Goal: Task Accomplishment & Management: Use online tool/utility

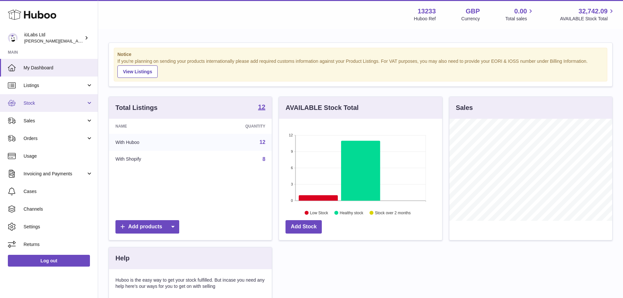
scroll to position [102, 163]
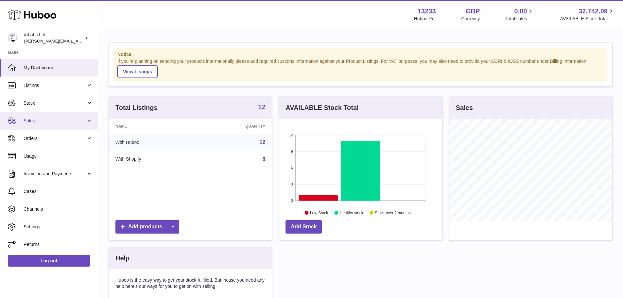
click at [37, 119] on span "Sales" at bounding box center [55, 121] width 62 height 6
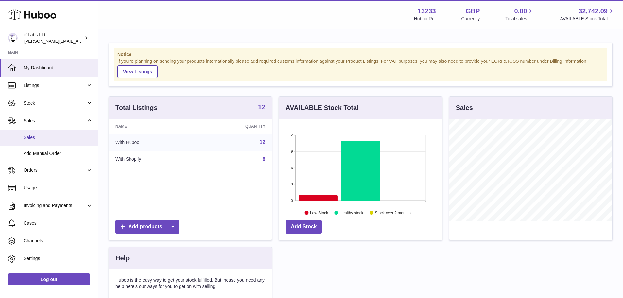
click at [36, 136] on span "Sales" at bounding box center [58, 137] width 69 height 6
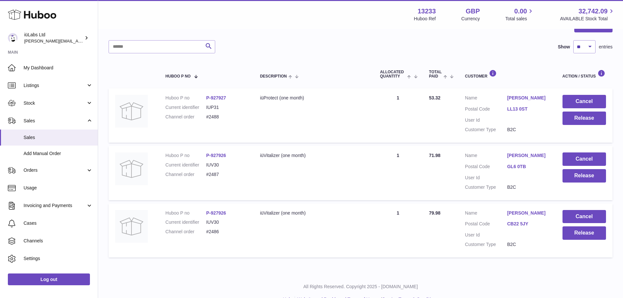
scroll to position [90, 0]
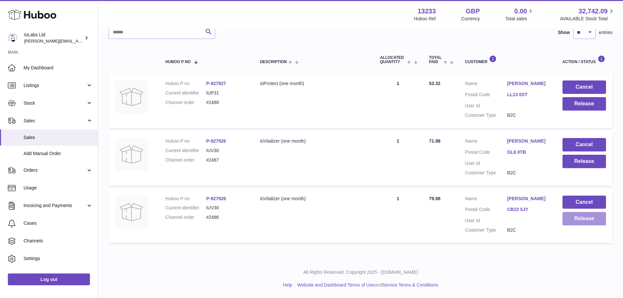
click at [576, 219] on button "Release" at bounding box center [583, 218] width 43 height 13
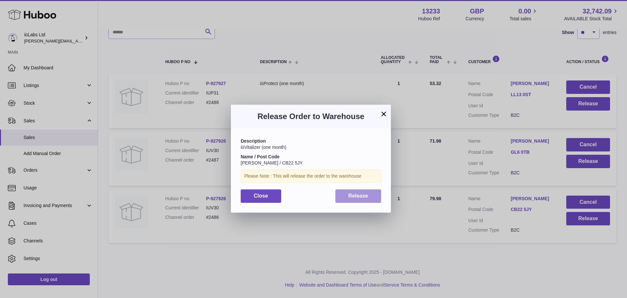
click at [364, 191] on button "Release" at bounding box center [359, 195] width 46 height 13
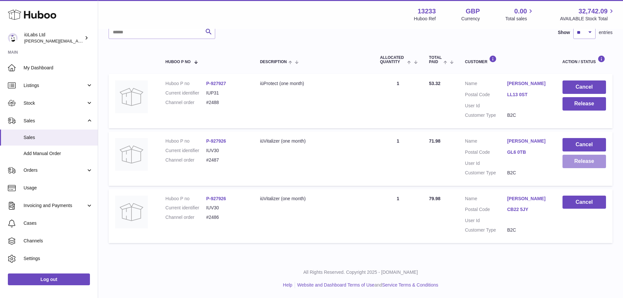
click at [580, 161] on button "Release" at bounding box center [583, 161] width 43 height 13
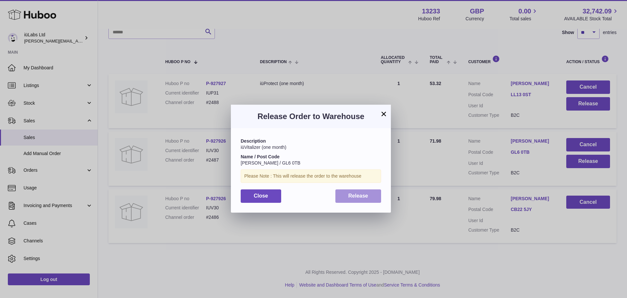
click at [346, 193] on button "Release" at bounding box center [359, 195] width 46 height 13
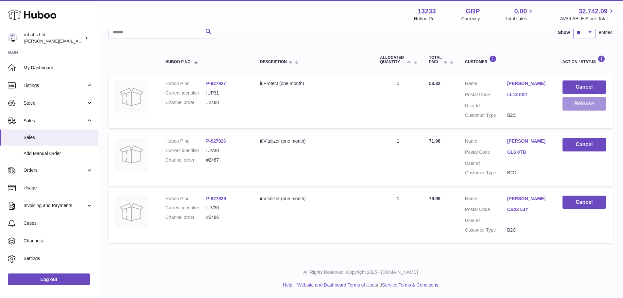
click at [578, 101] on button "Release" at bounding box center [583, 103] width 43 height 13
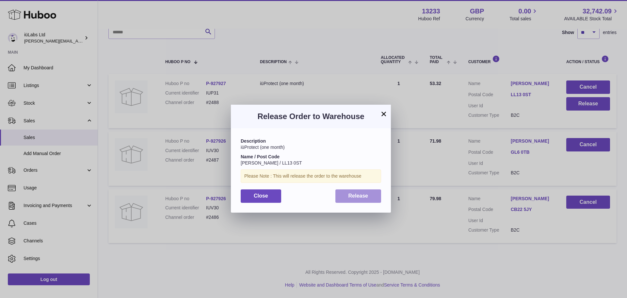
click at [357, 200] on button "Release" at bounding box center [359, 195] width 46 height 13
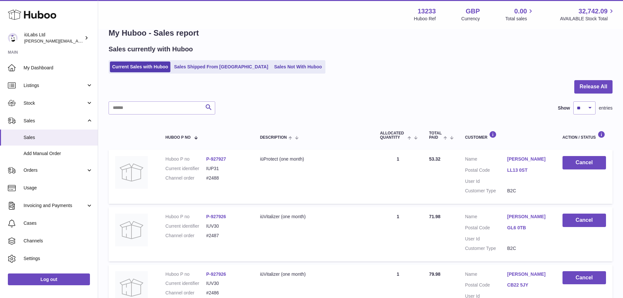
scroll to position [0, 0]
